Goal: Task Accomplishment & Management: Manage account settings

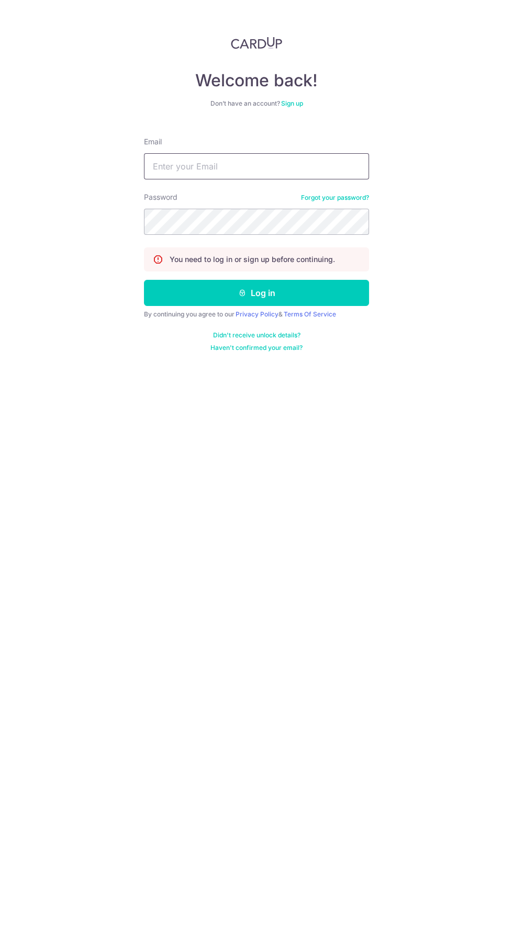
click at [154, 166] on input "Email" at bounding box center [256, 166] width 225 height 26
type input "[EMAIL_ADDRESS][DOMAIN_NAME]"
click at [144, 280] on button "Log in" at bounding box center [256, 293] width 225 height 26
